Goal: Check status: Check status

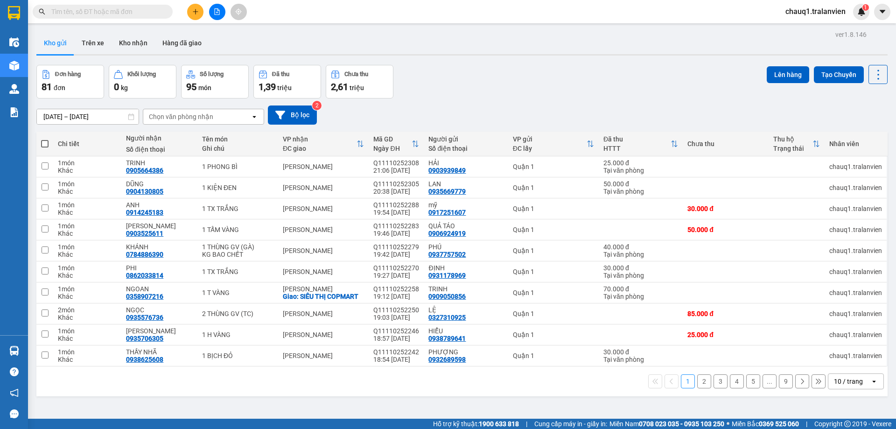
drag, startPoint x: 124, startPoint y: 12, endPoint x: 412, endPoint y: 58, distance: 291.6
click at [128, 11] on input "text" at bounding box center [106, 12] width 110 height 10
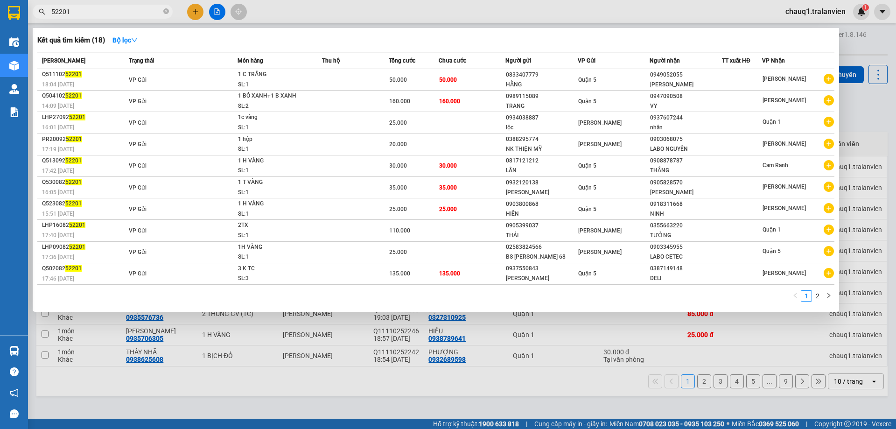
click at [77, 11] on input "52201" at bounding box center [106, 12] width 110 height 10
click at [73, 10] on input "52201" at bounding box center [106, 12] width 110 height 10
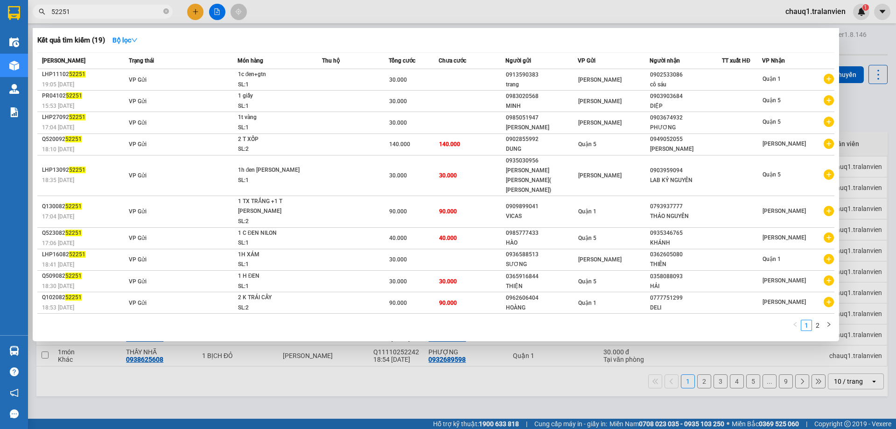
drag, startPoint x: 123, startPoint y: 10, endPoint x: 37, endPoint y: 19, distance: 86.3
click at [37, 19] on div "Kết quả [PERSON_NAME] ( 19 ) Bộ lọc Mã ĐH Trạng thái Món hàng Thu hộ [PERSON_NA…" at bounding box center [91, 12] width 182 height 16
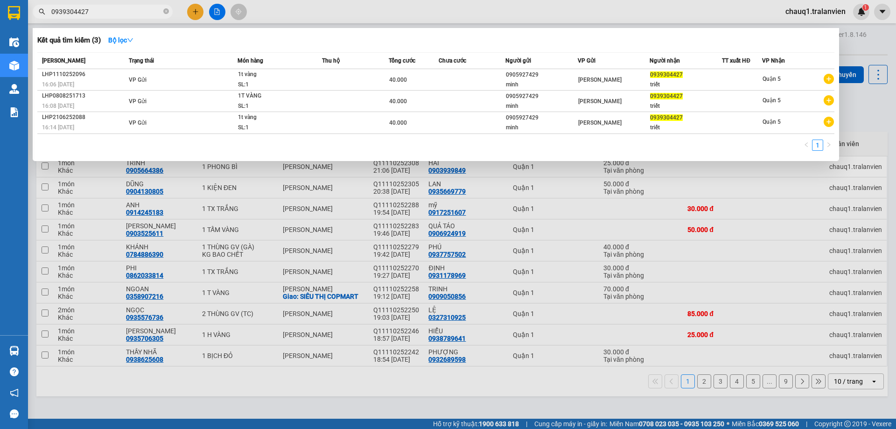
drag, startPoint x: 89, startPoint y: 13, endPoint x: 33, endPoint y: 24, distance: 57.1
click at [34, 20] on div "Kết quả [PERSON_NAME] ( 3 ) Bộ lọc Mã ĐH Trạng thái Món hàng Thu hộ [PERSON_NAM…" at bounding box center [91, 12] width 182 height 16
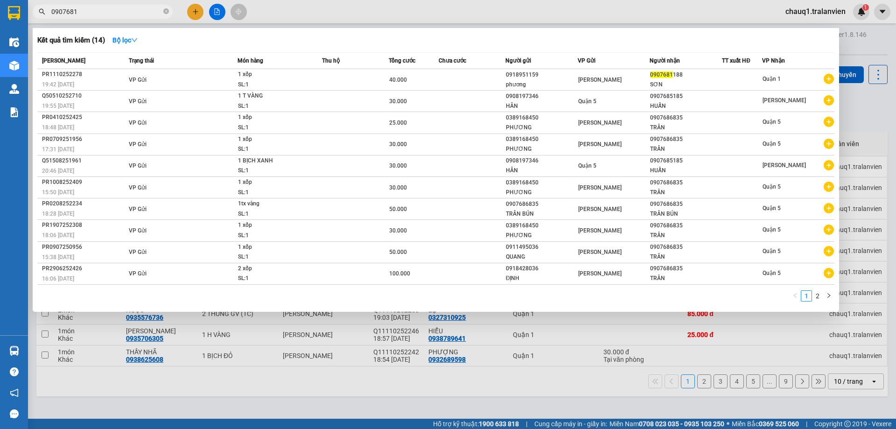
type input "09076811"
